Goal: Find specific page/section: Find specific page/section

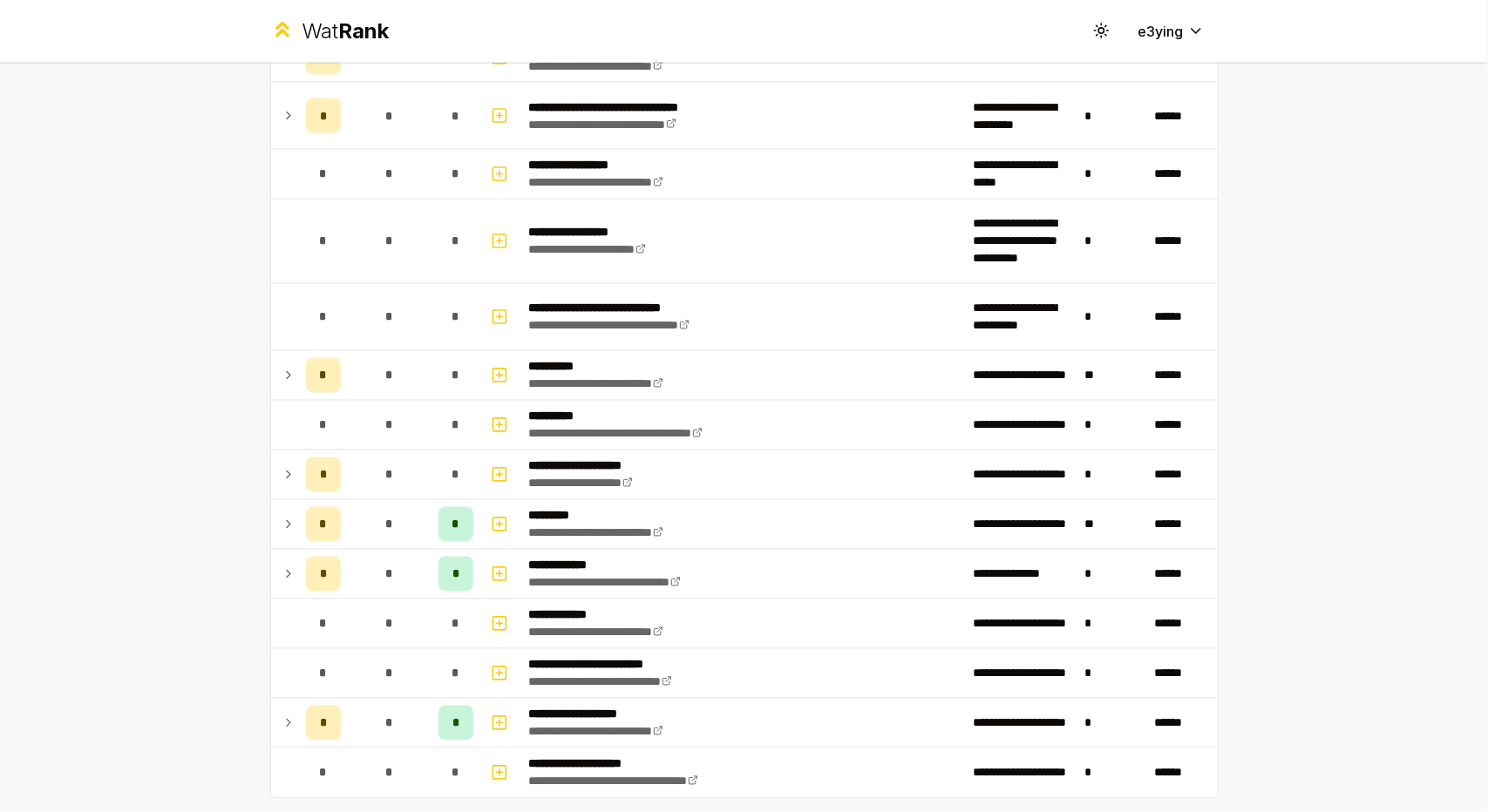
scroll to position [2091, 0]
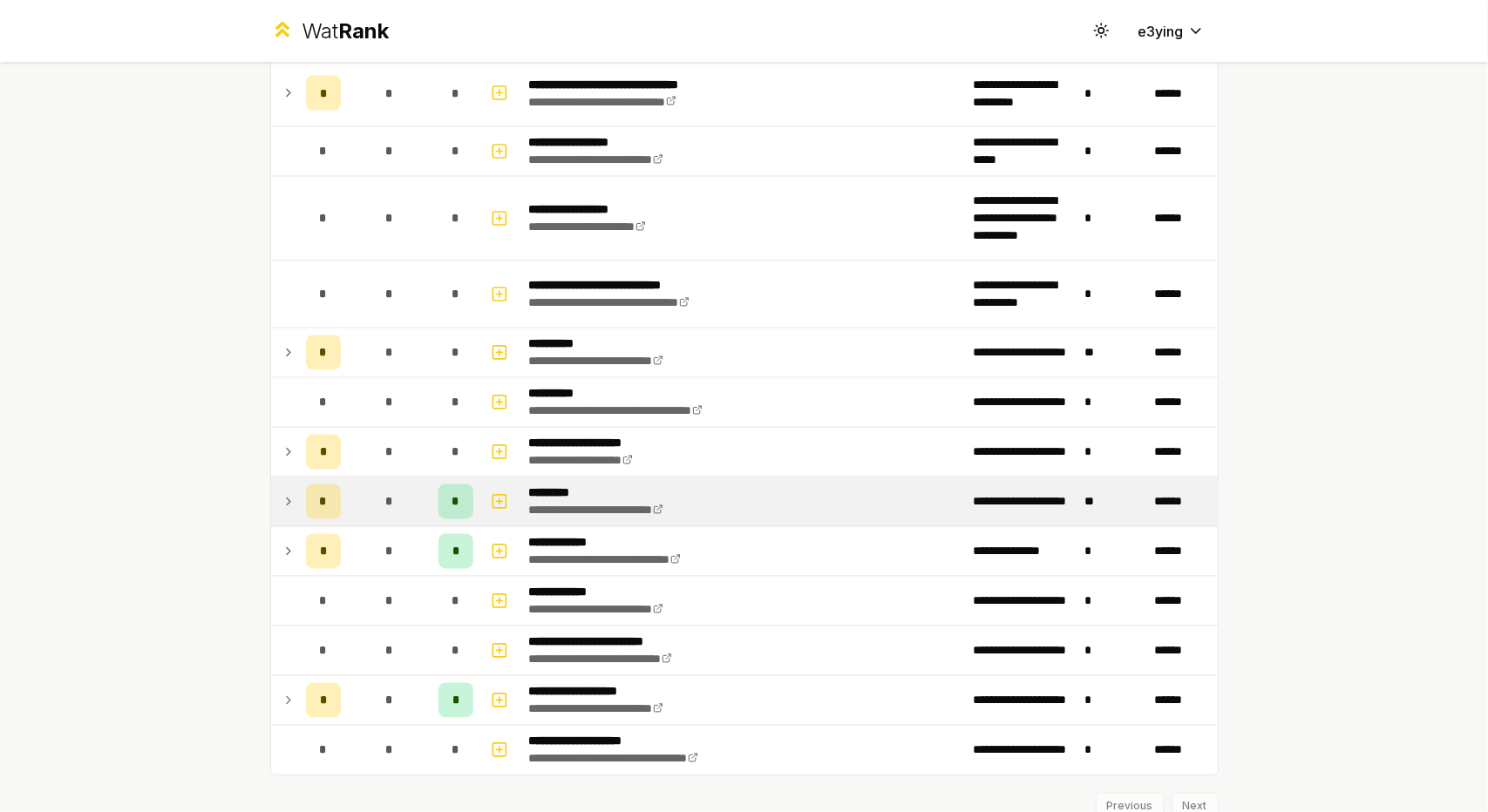
click at [281, 492] on icon at bounding box center [288, 502] width 14 height 21
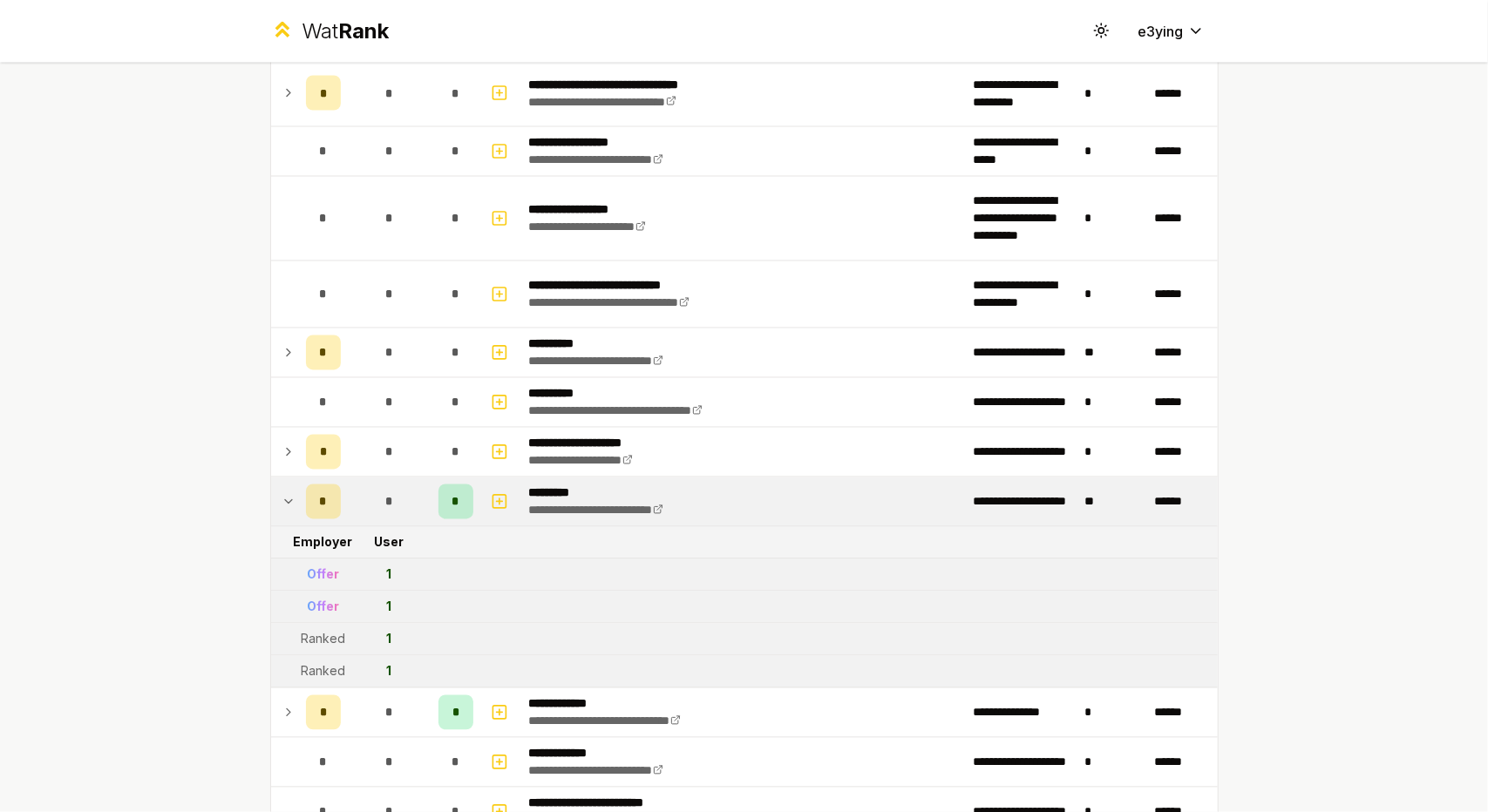
click at [281, 496] on icon at bounding box center [288, 502] width 14 height 21
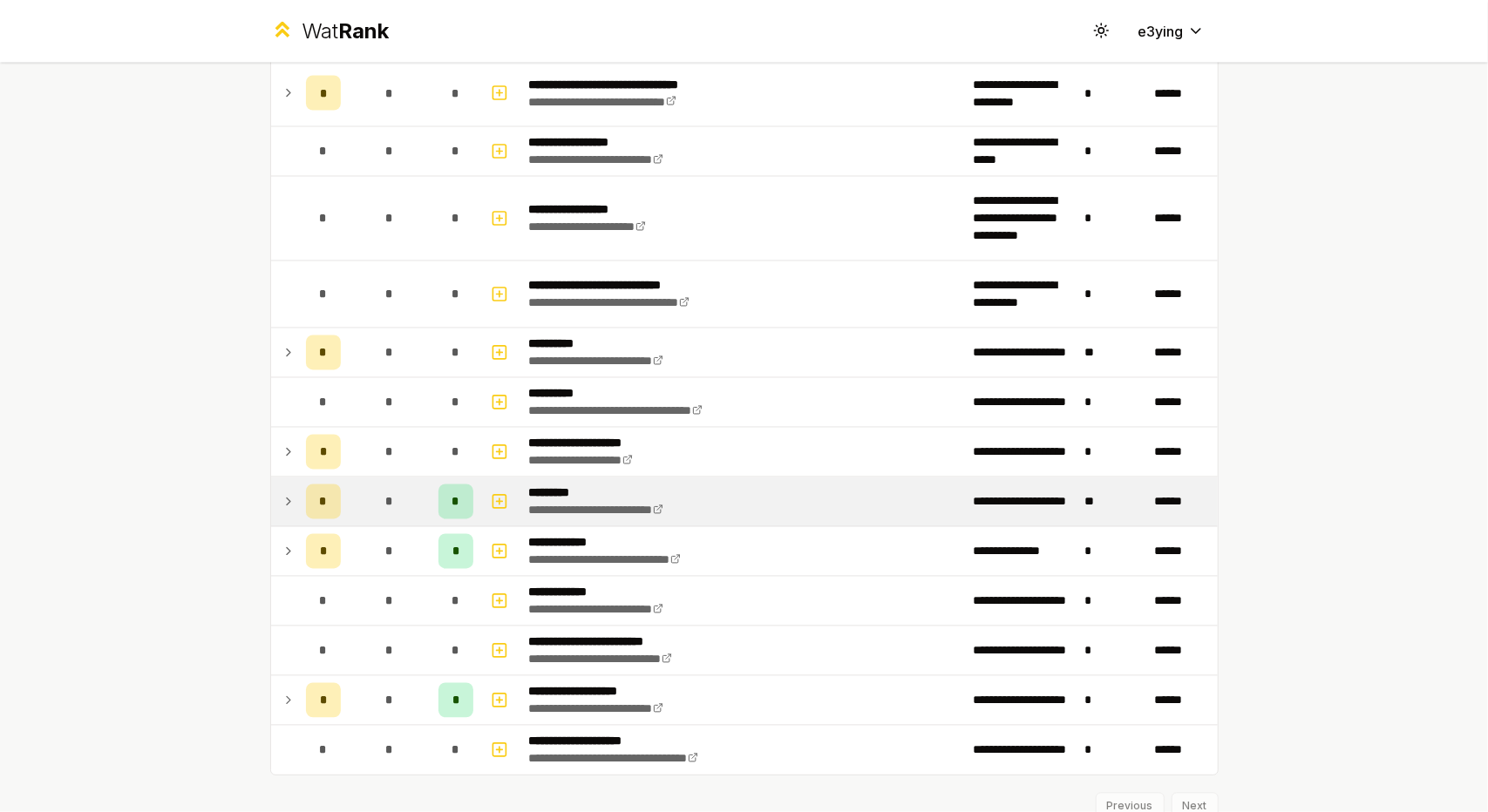
click at [281, 492] on icon at bounding box center [288, 502] width 14 height 21
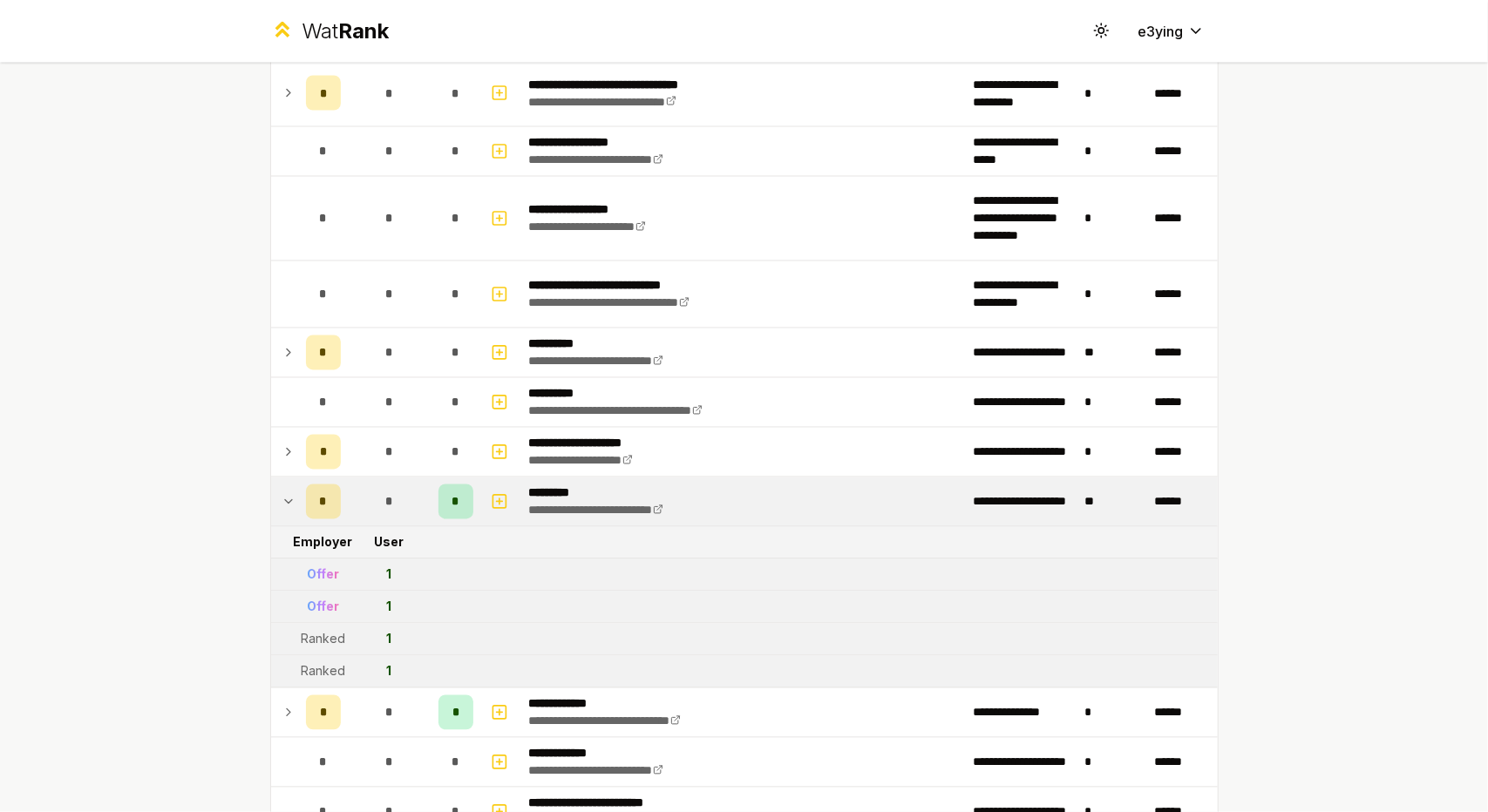
click at [281, 492] on icon at bounding box center [288, 502] width 14 height 21
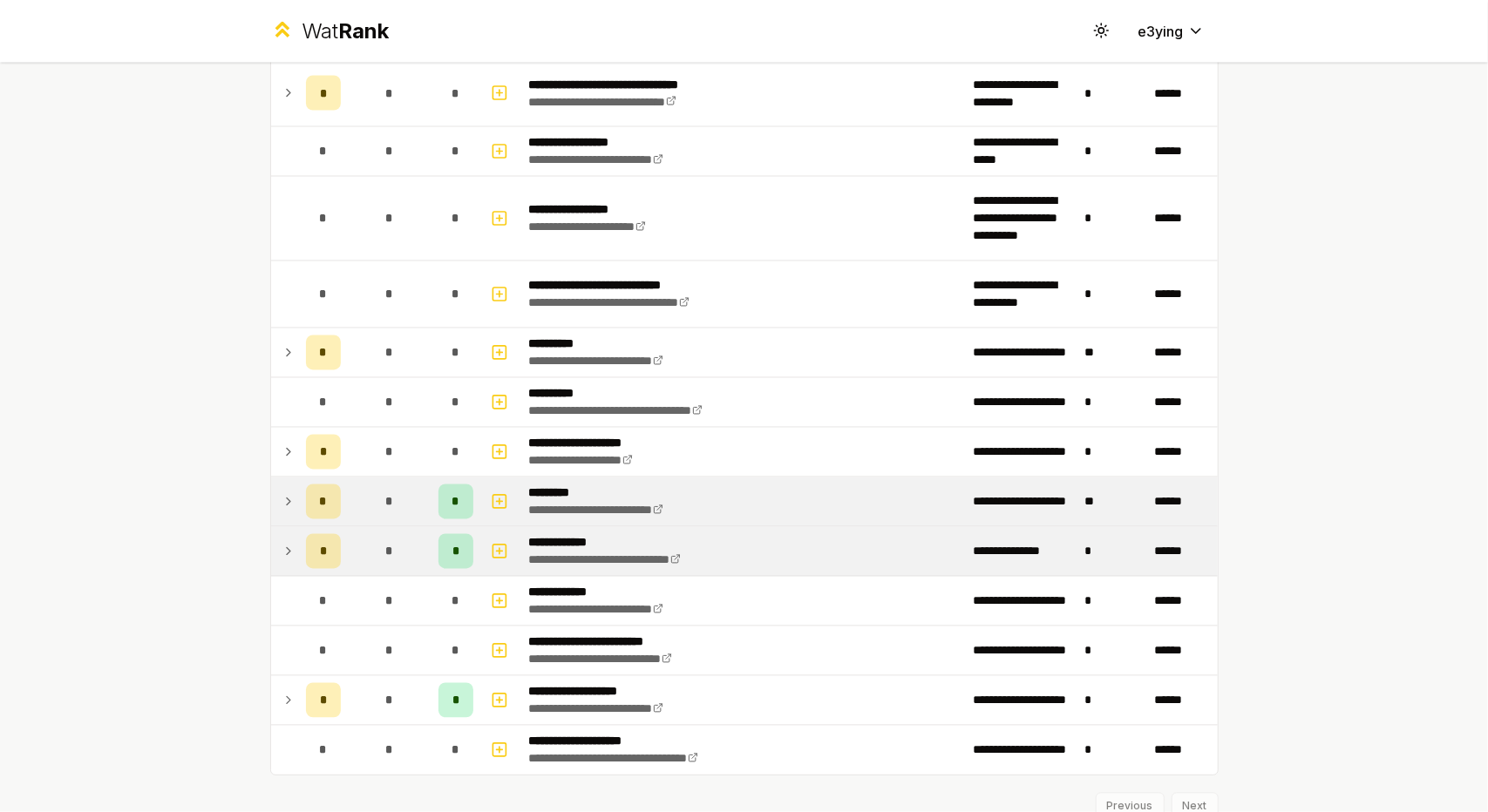
click at [372, 548] on div "*" at bounding box center [389, 551] width 35 height 35
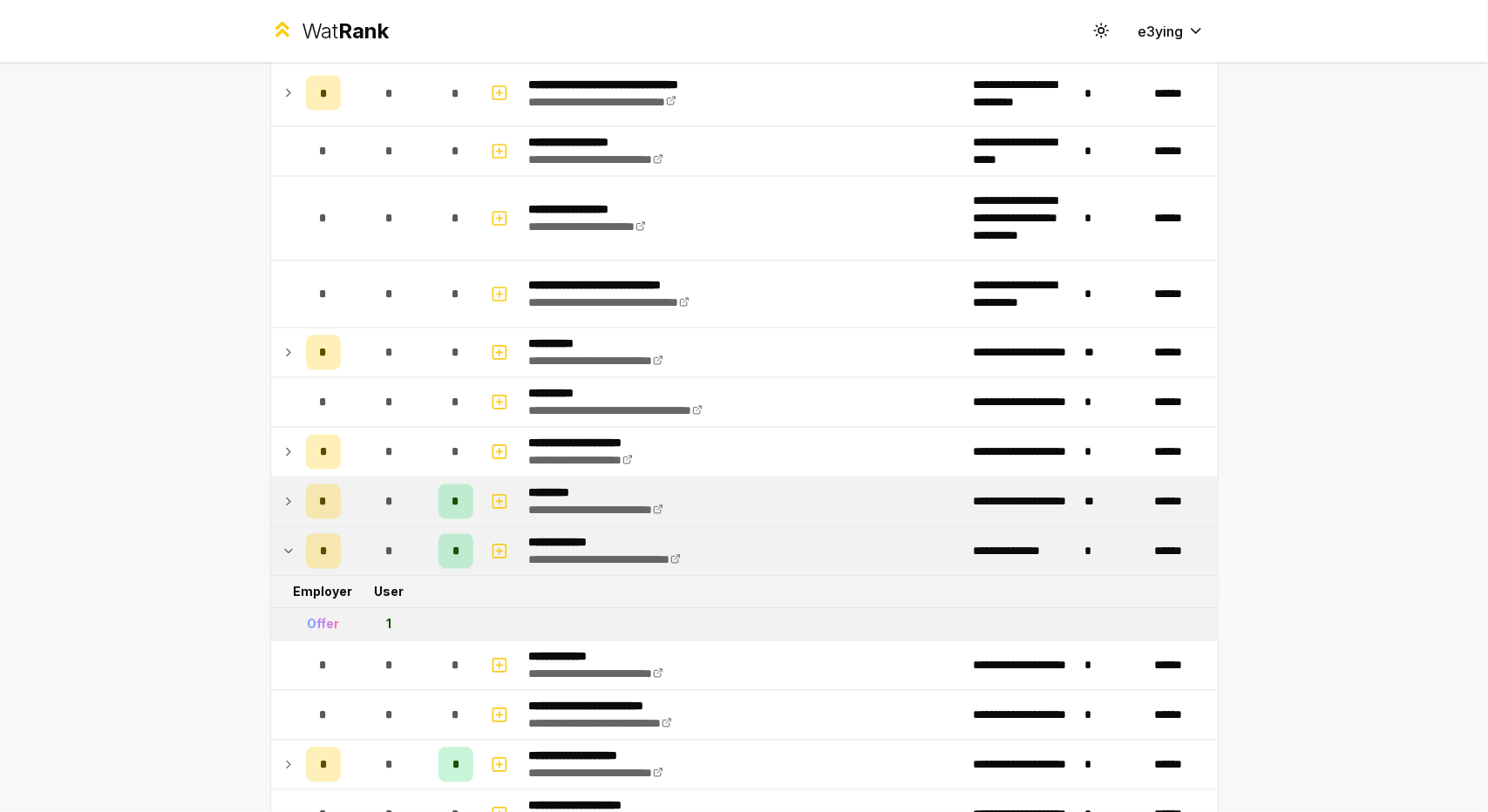
click at [372, 548] on div "*" at bounding box center [389, 551] width 35 height 35
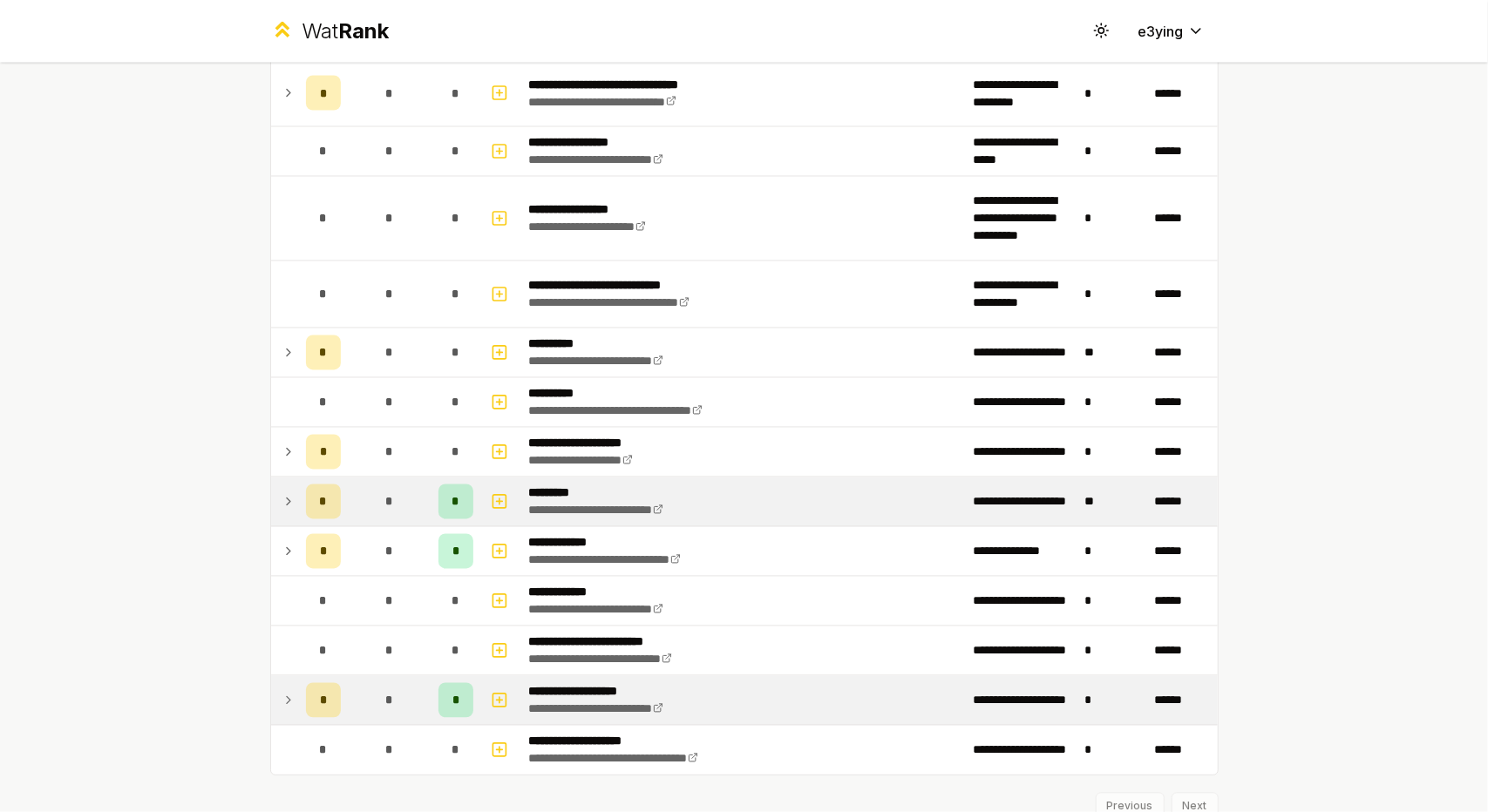
click at [372, 692] on div "*" at bounding box center [389, 700] width 35 height 35
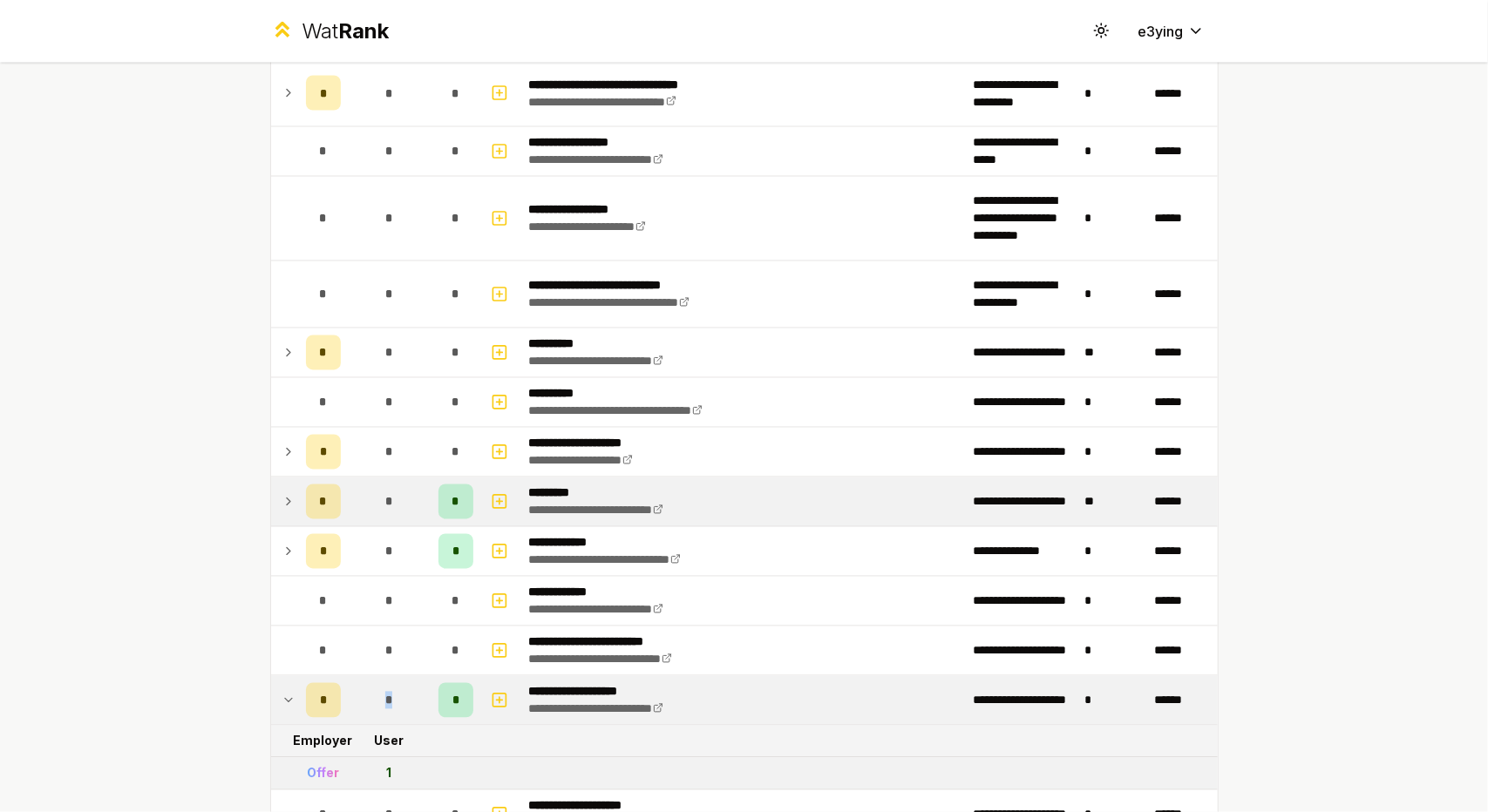
drag, startPoint x: 366, startPoint y: 692, endPoint x: 380, endPoint y: 663, distance: 32.2
click at [372, 692] on div "*" at bounding box center [389, 700] width 35 height 35
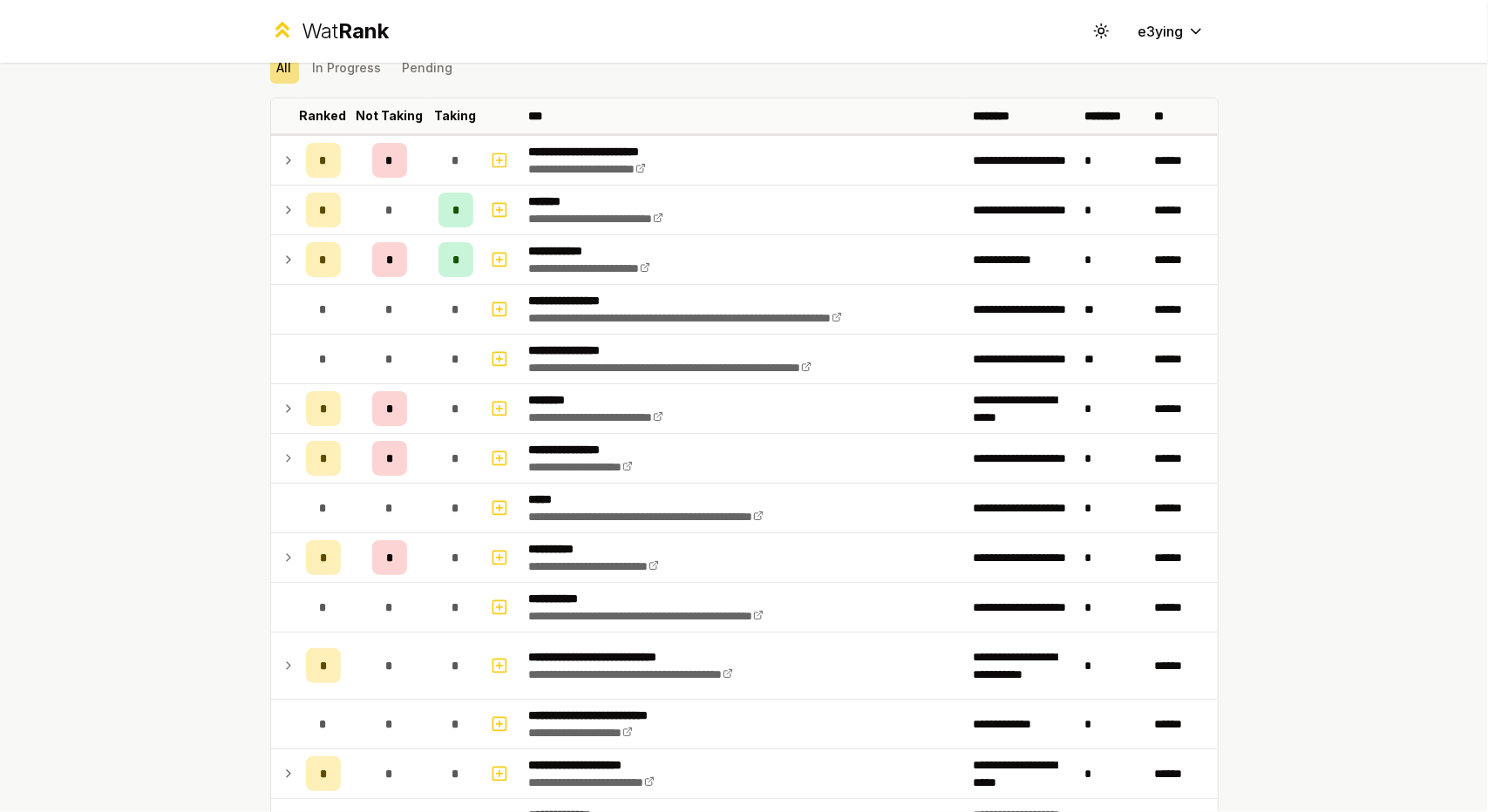
scroll to position [0, 0]
